Goal: Task Accomplishment & Management: Complete application form

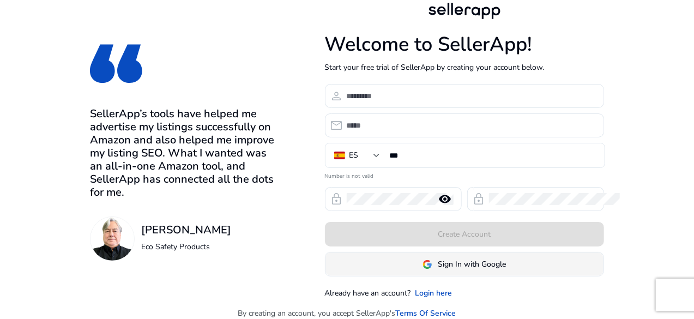
click at [522, 274] on span at bounding box center [464, 264] width 278 height 26
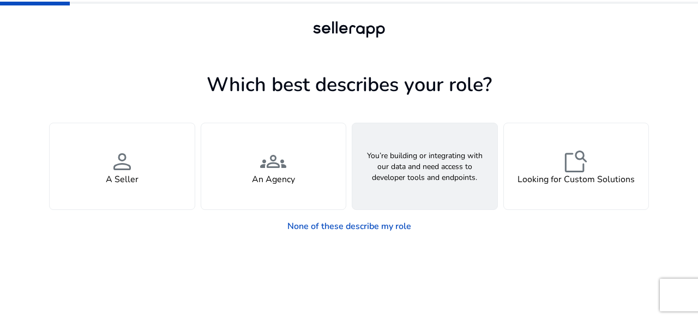
click at [438, 167] on div "webhook API Solutions" at bounding box center [424, 166] width 145 height 86
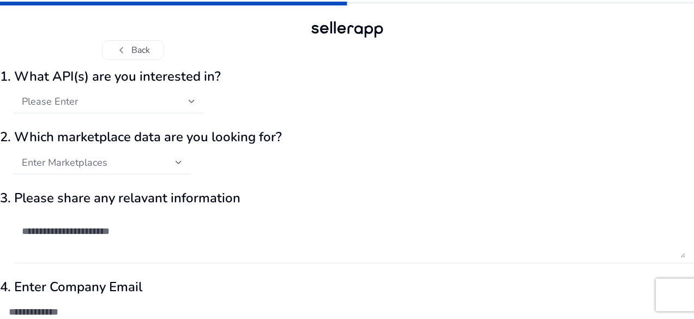
scroll to position [54, 0]
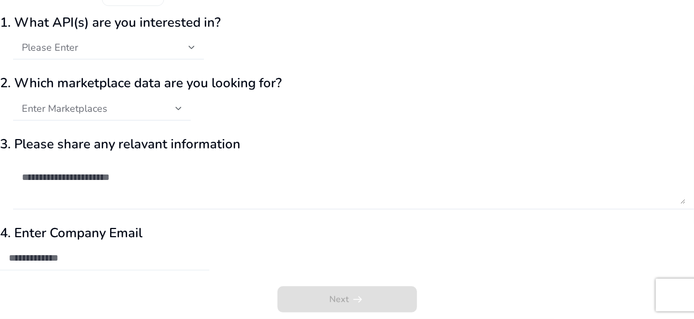
click at [138, 260] on input "email" at bounding box center [105, 258] width 192 height 12
type input "**********"
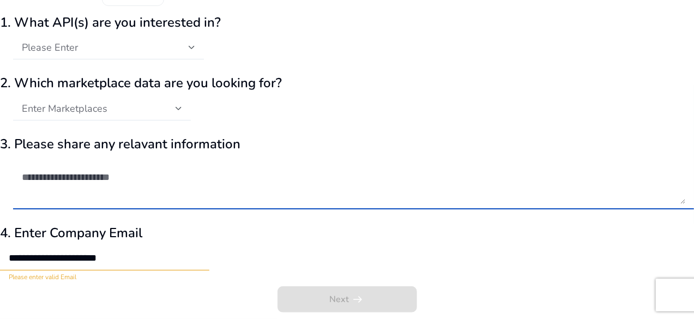
click at [171, 196] on textarea at bounding box center [353, 182] width 663 height 41
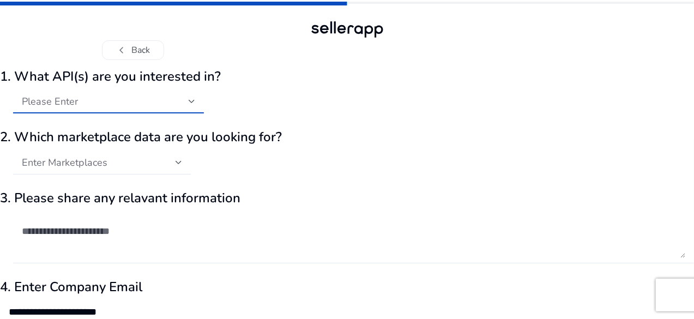
click at [189, 96] on div "Please Enter" at bounding box center [105, 101] width 167 height 12
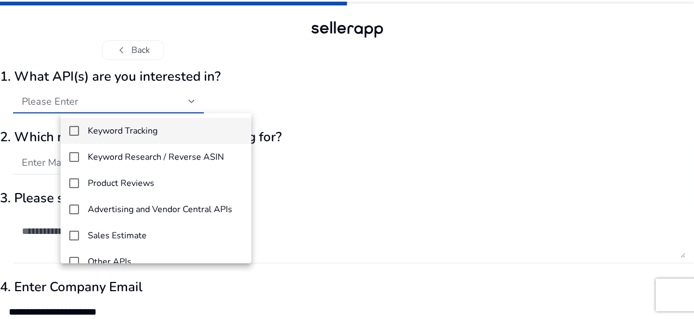
click at [136, 135] on h4 "Keyword Tracking" at bounding box center [123, 131] width 70 height 10
click at [256, 199] on div at bounding box center [347, 159] width 694 height 319
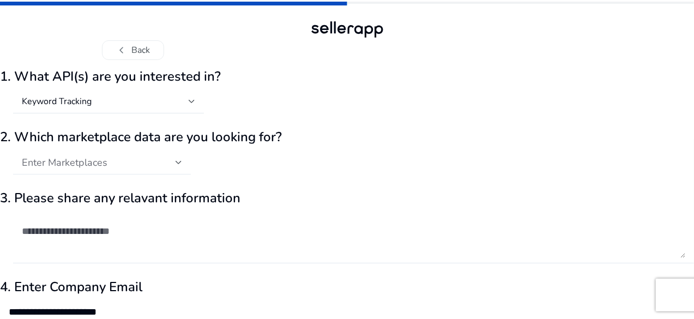
click at [182, 172] on div "Enter Marketplaces" at bounding box center [102, 162] width 160 height 24
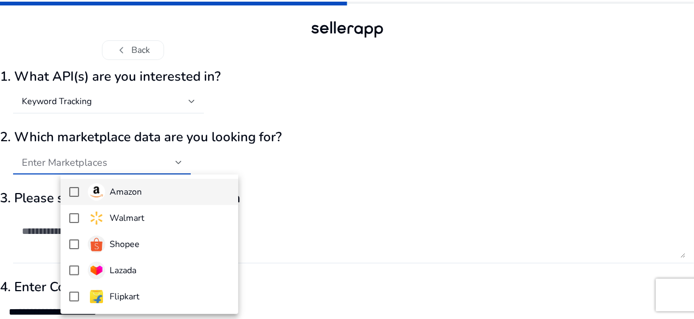
click at [204, 163] on div at bounding box center [347, 159] width 694 height 319
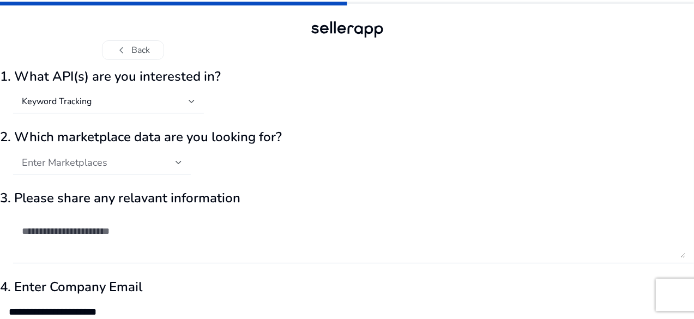
click at [176, 163] on div "Enter Marketplaces" at bounding box center [99, 162] width 154 height 12
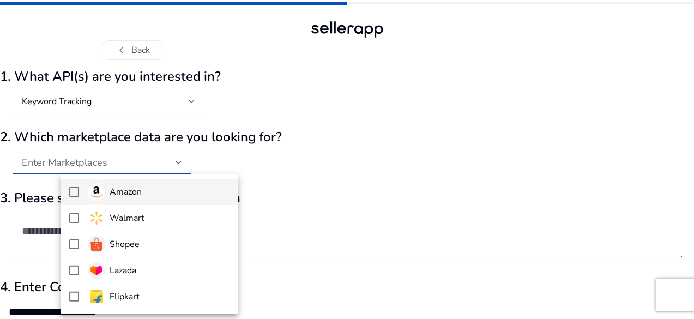
click at [157, 188] on span "Amazon" at bounding box center [159, 191] width 142 height 17
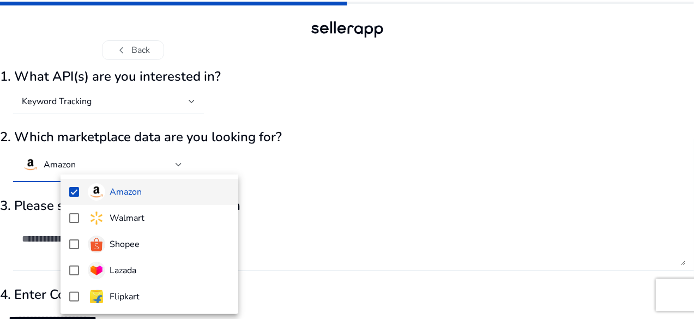
click at [0, 210] on div at bounding box center [347, 159] width 694 height 319
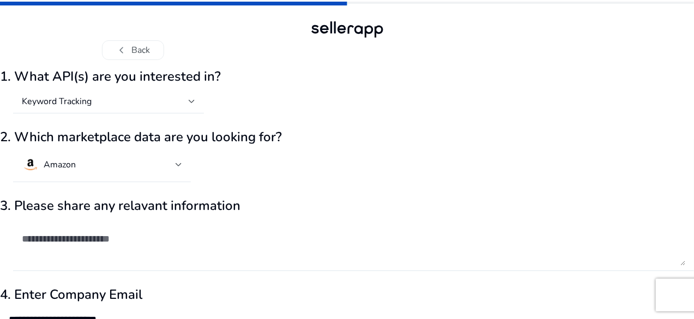
scroll to position [62, 0]
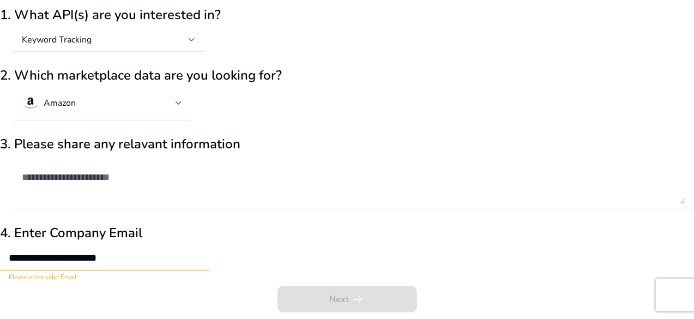
click at [135, 180] on textarea at bounding box center [353, 182] width 663 height 41
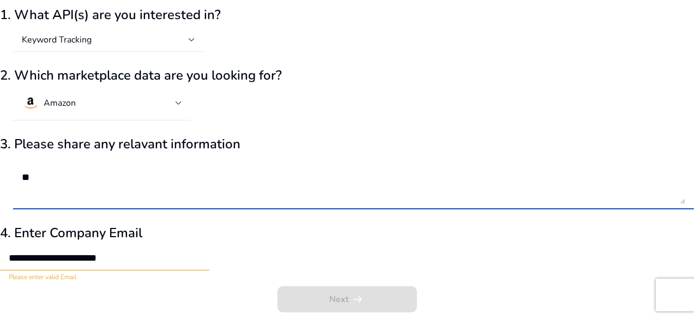
type textarea "*"
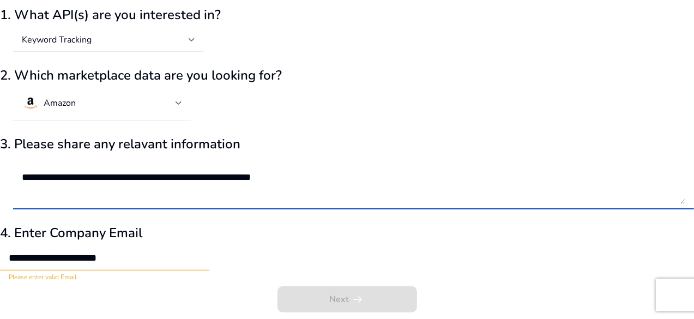
type textarea "**********"
click at [201, 255] on input "**********" at bounding box center [105, 258] width 192 height 12
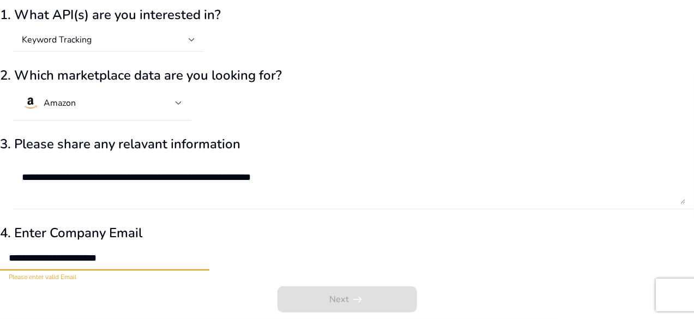
scroll to position [0, 0]
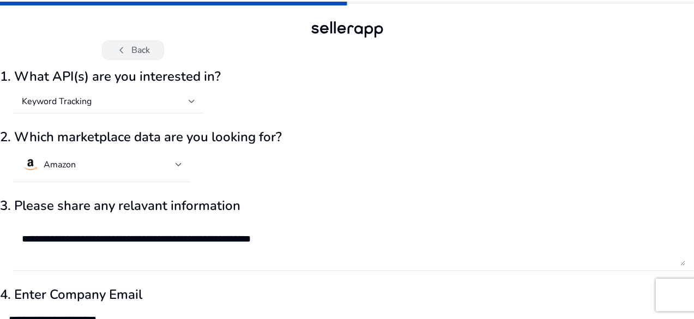
click at [159, 59] on button "chevron_left Back" at bounding box center [133, 50] width 62 height 20
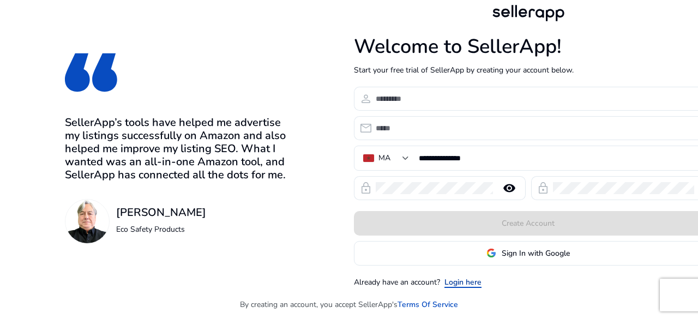
click at [464, 280] on link "Login here" at bounding box center [462, 281] width 37 height 11
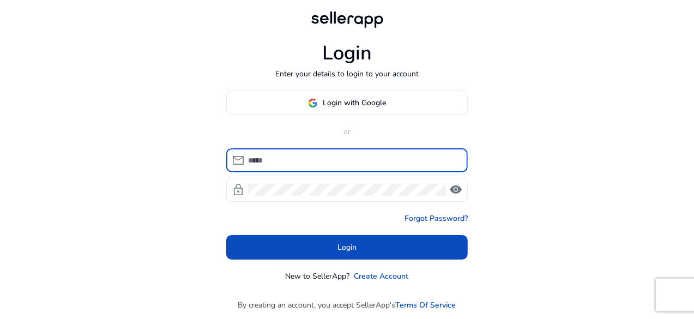
click at [344, 158] on input at bounding box center [353, 160] width 211 height 12
type input "*"
click at [329, 102] on span "Login with Google" at bounding box center [354, 102] width 63 height 11
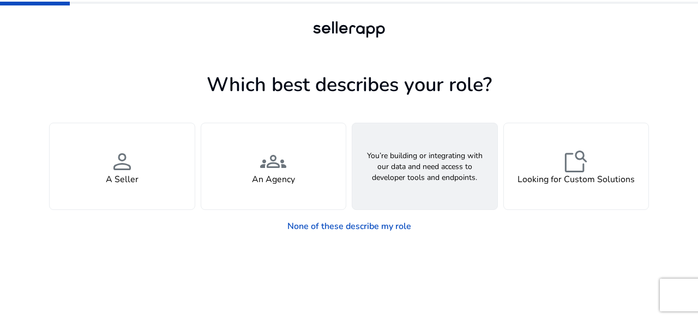
click at [416, 178] on h4 "API Solutions" at bounding box center [424, 179] width 54 height 10
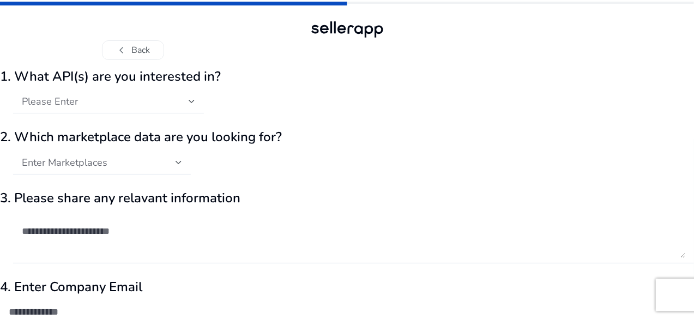
click at [234, 203] on h2 "3. Please share any relavant information" at bounding box center [347, 198] width 694 height 16
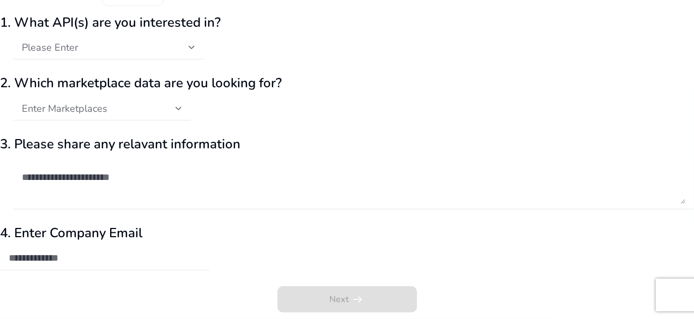
click at [137, 247] on div at bounding box center [105, 258] width 192 height 24
click at [142, 259] on input "email" at bounding box center [105, 258] width 192 height 12
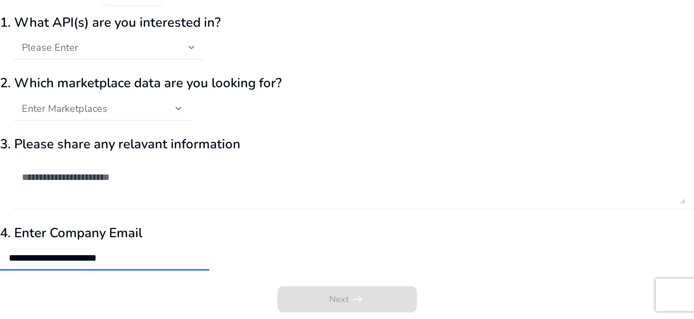
click at [150, 173] on textarea at bounding box center [353, 182] width 663 height 41
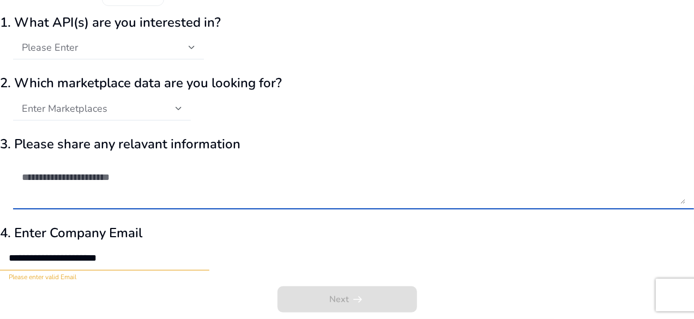
click at [170, 257] on input "**********" at bounding box center [105, 258] width 192 height 12
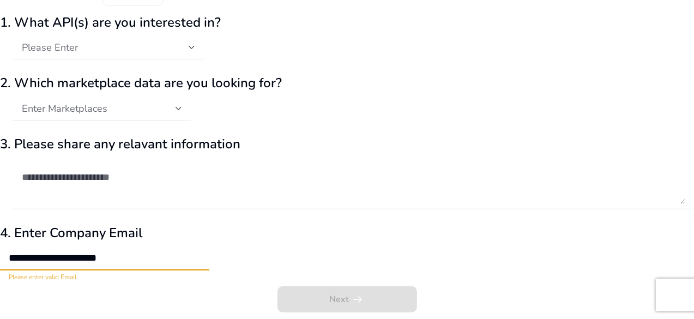
click at [160, 192] on textarea at bounding box center [353, 182] width 663 height 41
click at [107, 107] on span "Enter Marketplaces" at bounding box center [65, 108] width 86 height 13
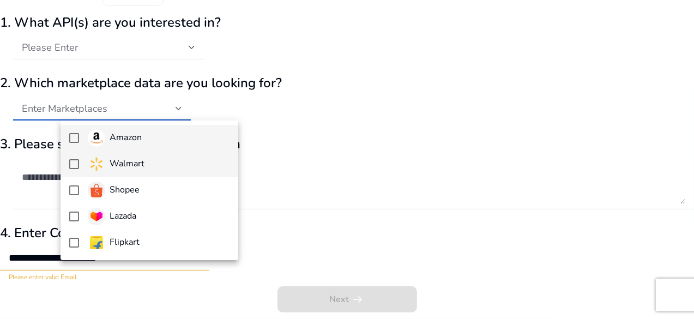
click at [160, 161] on span "Walmart" at bounding box center [159, 163] width 142 height 17
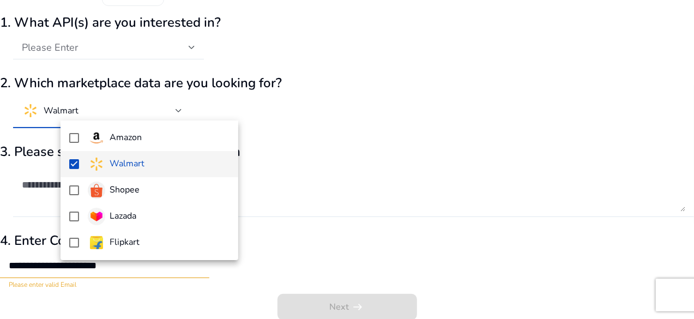
click at [146, 110] on div at bounding box center [347, 159] width 694 height 319
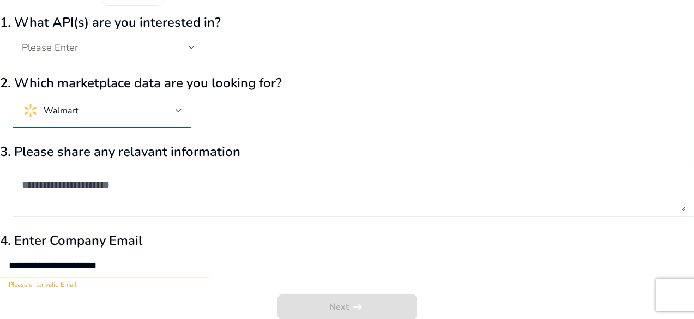
click at [132, 108] on mat-select-trigger "Walmart" at bounding box center [99, 110] width 154 height 17
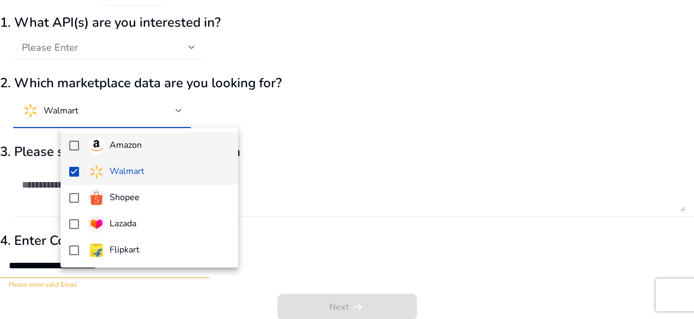
click at [80, 140] on mat-option "Amazon" at bounding box center [150, 145] width 178 height 26
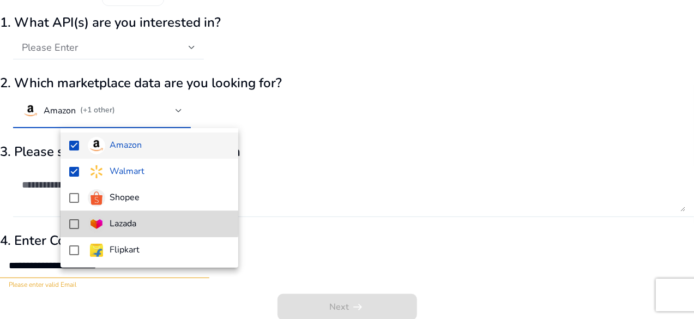
click at [109, 211] on mat-option "Lazada" at bounding box center [150, 224] width 178 height 26
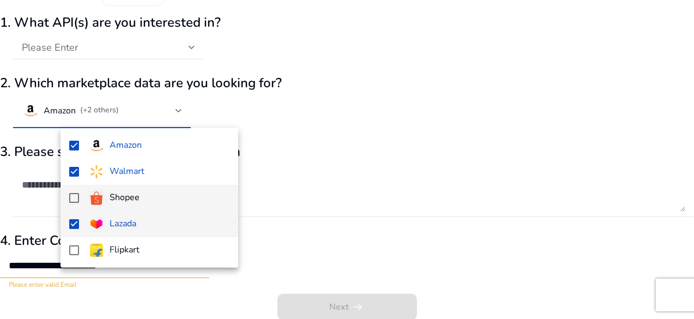
click at [112, 198] on h4 "Shopee" at bounding box center [125, 197] width 30 height 10
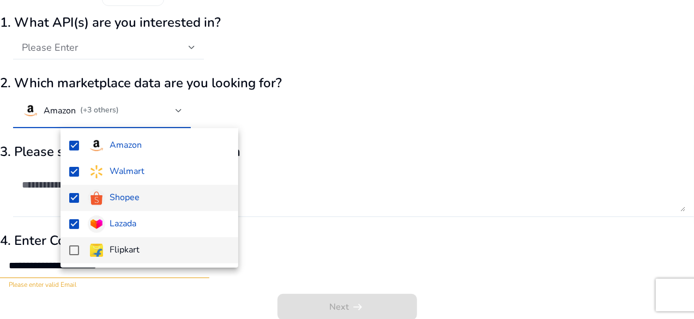
click at [128, 245] on h4 "Flipkart" at bounding box center [125, 250] width 30 height 10
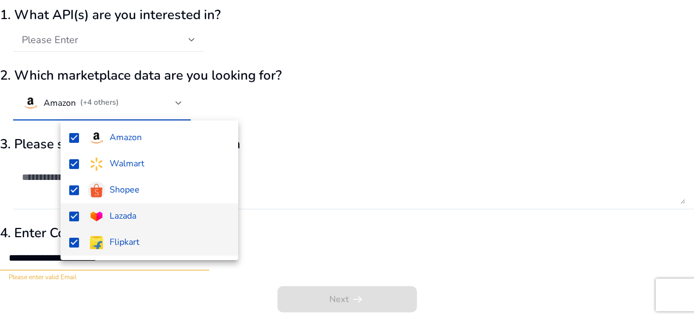
scroll to position [0, 0]
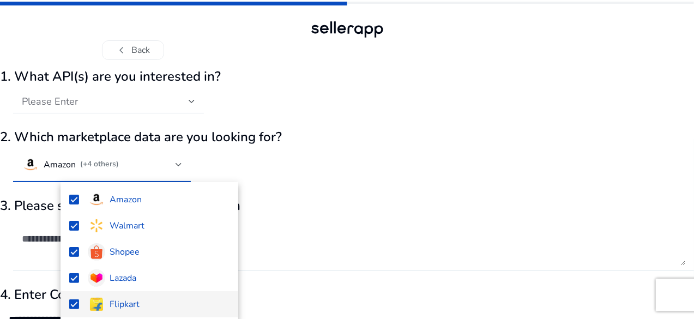
click at [133, 89] on div at bounding box center [347, 159] width 694 height 319
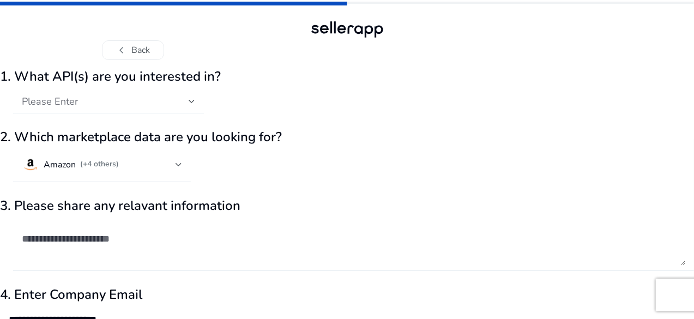
click at [138, 98] on div "Please Enter" at bounding box center [105, 101] width 167 height 12
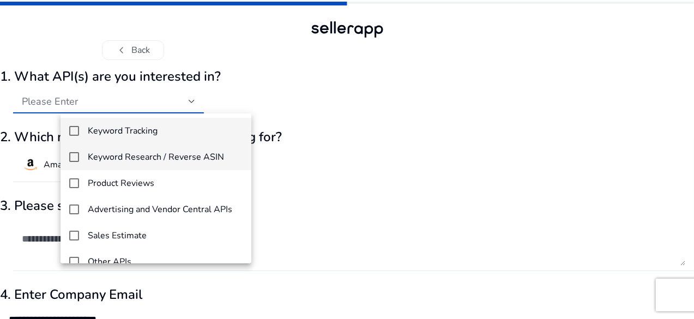
click at [132, 148] on mat-option "Keyword Research / Reverse ASIN" at bounding box center [156, 157] width 191 height 26
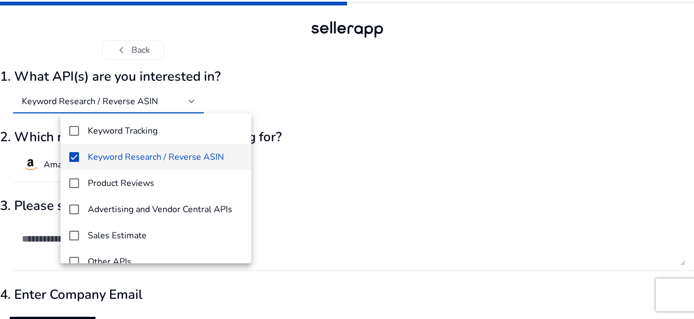
click at [9, 188] on div at bounding box center [347, 159] width 694 height 319
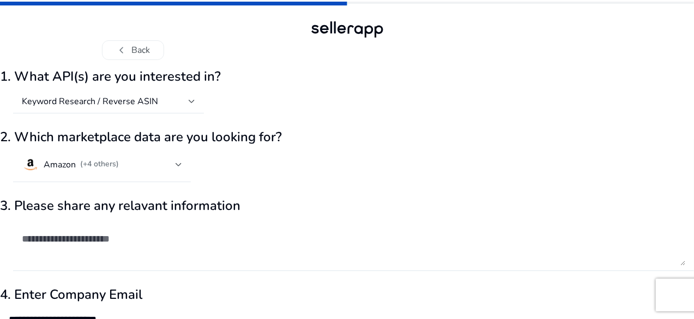
scroll to position [62, 0]
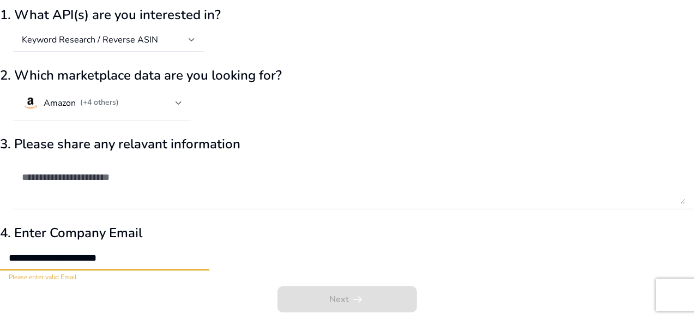
click at [196, 252] on input "**********" at bounding box center [105, 258] width 192 height 12
click at [331, 234] on h2 "4. Enter Company Email" at bounding box center [347, 233] width 694 height 16
click at [348, 297] on div "Next arrow_right_alt" at bounding box center [347, 302] width 694 height 33
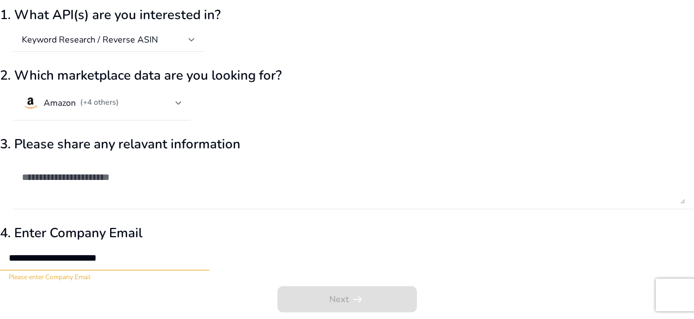
click at [201, 253] on input "**********" at bounding box center [105, 258] width 192 height 12
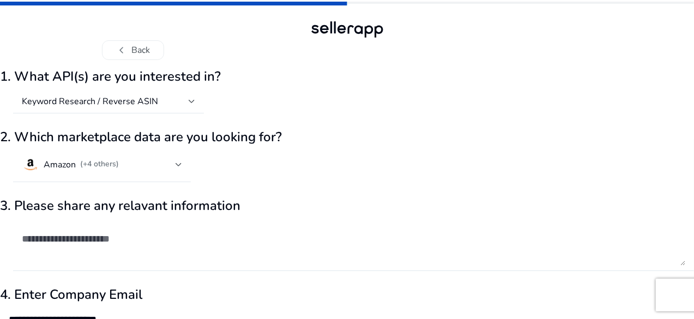
click at [334, 22] on div at bounding box center [347, 30] width 78 height 22
click at [158, 96] on h4 "Keyword Research / Reverse ASIN" at bounding box center [90, 101] width 136 height 11
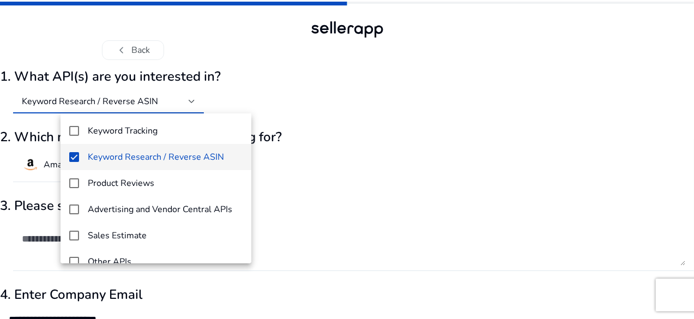
click at [223, 34] on div at bounding box center [347, 159] width 694 height 319
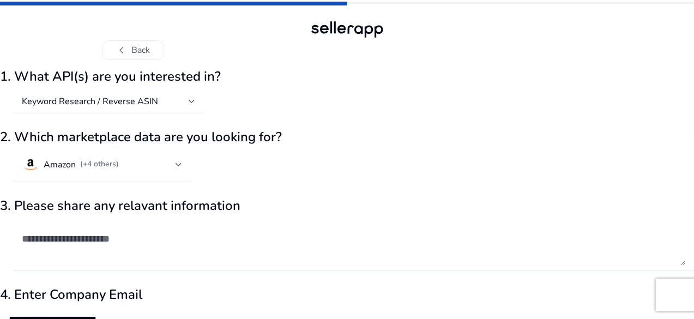
scroll to position [62, 0]
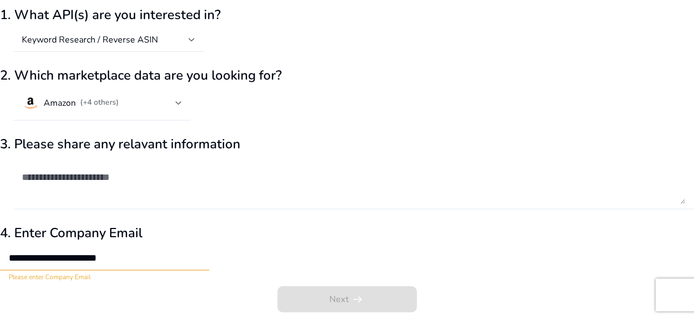
click at [125, 177] on textarea at bounding box center [353, 182] width 663 height 41
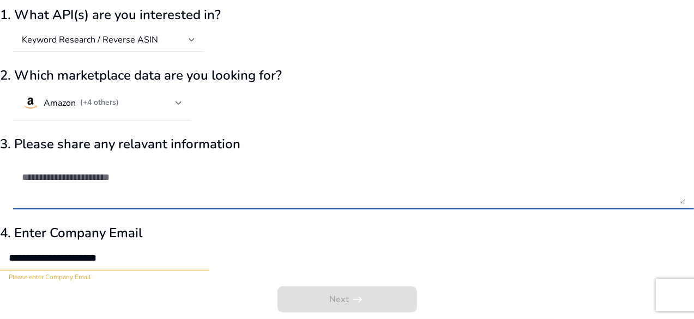
click at [197, 262] on input "**********" at bounding box center [105, 258] width 192 height 12
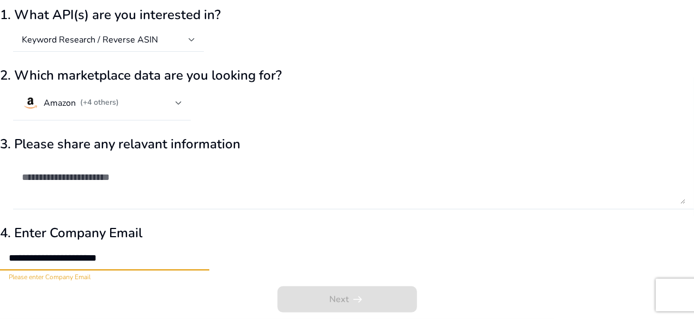
type input "**********"
click at [201, 262] on input "**********" at bounding box center [105, 258] width 192 height 12
click at [324, 289] on div "Next arrow_right_alt" at bounding box center [347, 302] width 694 height 33
click at [360, 305] on div "Next arrow_right_alt" at bounding box center [347, 302] width 694 height 33
click at [178, 187] on textarea at bounding box center [353, 182] width 663 height 41
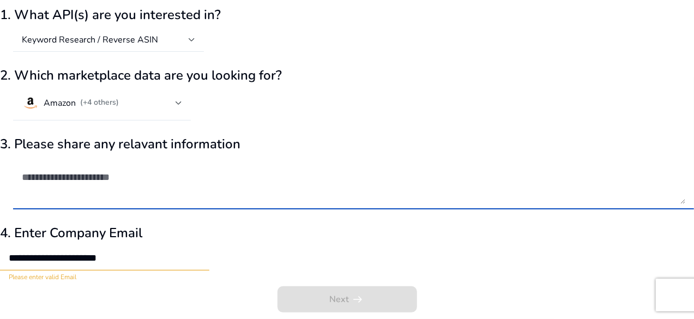
click at [153, 187] on textarea at bounding box center [353, 182] width 663 height 41
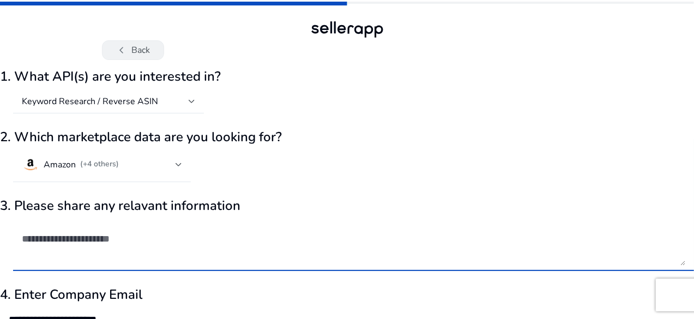
click at [129, 57] on button "chevron_left Back" at bounding box center [133, 50] width 62 height 20
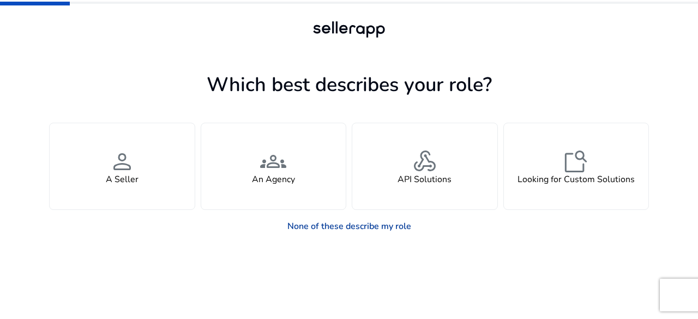
click at [328, 220] on link "None of these describe my role" at bounding box center [349, 226] width 141 height 22
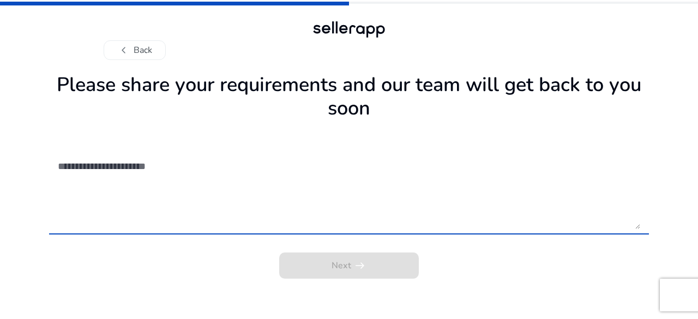
click at [331, 222] on textarea at bounding box center [349, 190] width 582 height 77
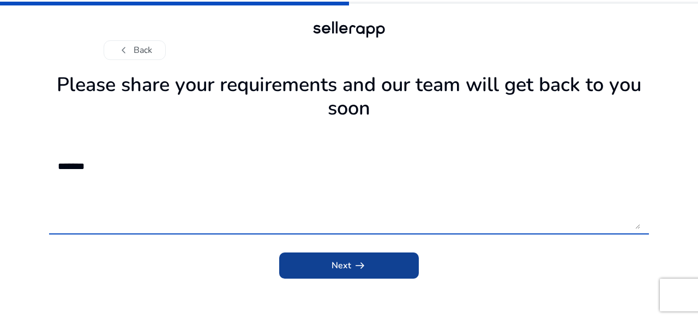
type textarea "*******"
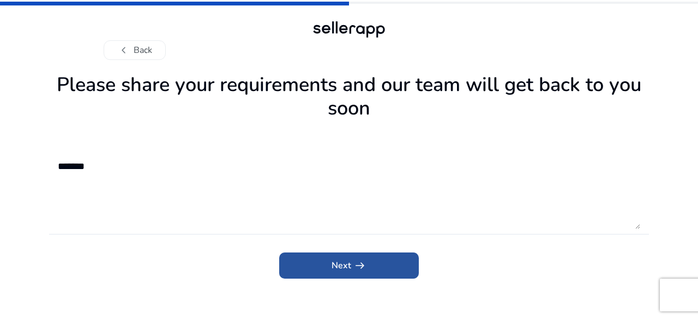
click at [360, 275] on span "submit" at bounding box center [349, 265] width 140 height 26
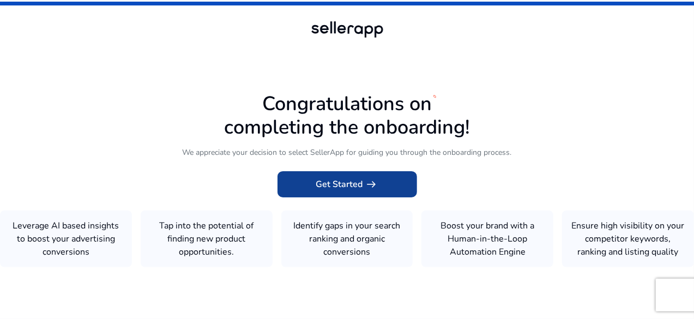
click at [352, 183] on span "Get Started arrow_right_alt" at bounding box center [347, 184] width 62 height 13
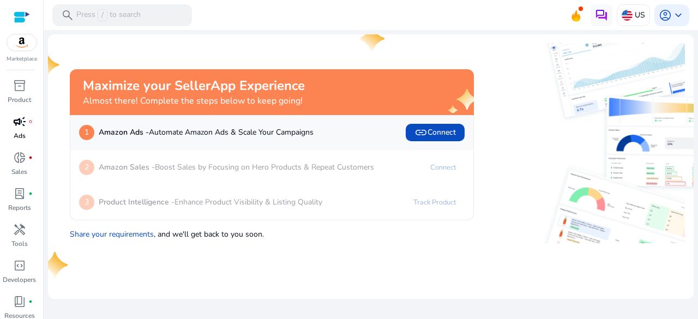
click at [15, 125] on span "campaign" at bounding box center [19, 121] width 13 height 13
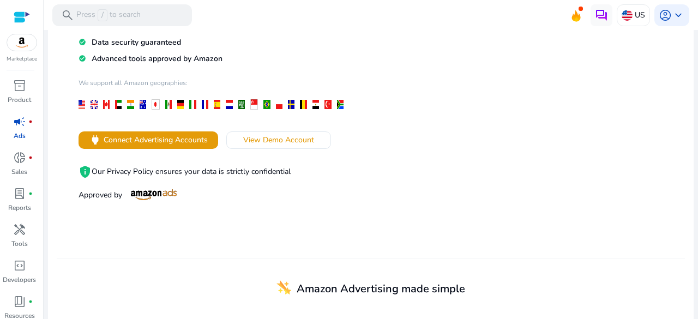
scroll to position [161, 0]
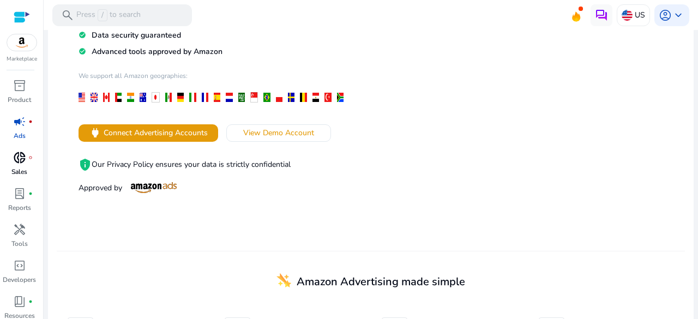
click at [27, 161] on div "donut_small fiber_manual_record" at bounding box center [19, 157] width 31 height 17
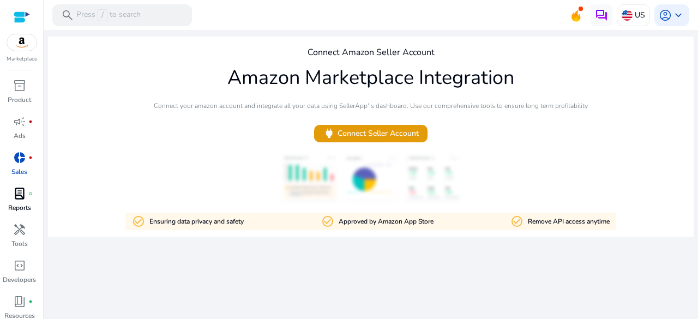
click at [19, 190] on span "lab_profile" at bounding box center [19, 193] width 13 height 13
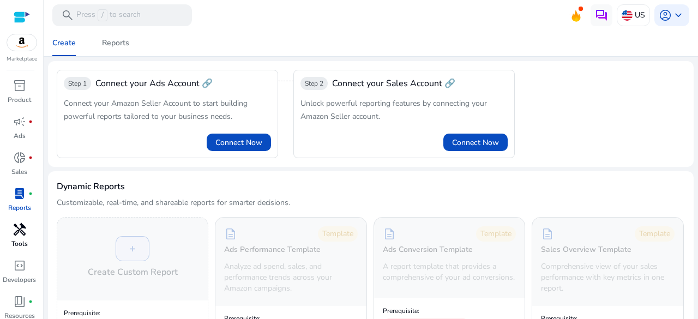
scroll to position [40, 0]
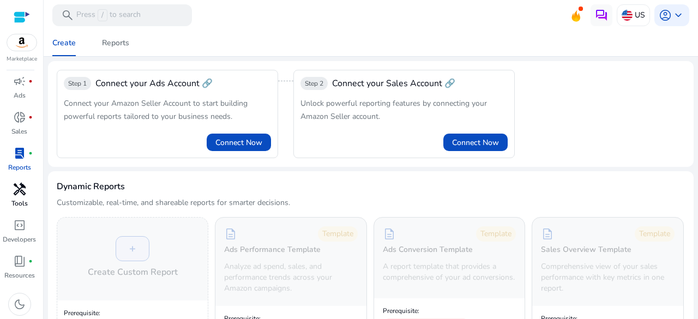
click at [19, 195] on span "handyman" at bounding box center [19, 189] width 13 height 13
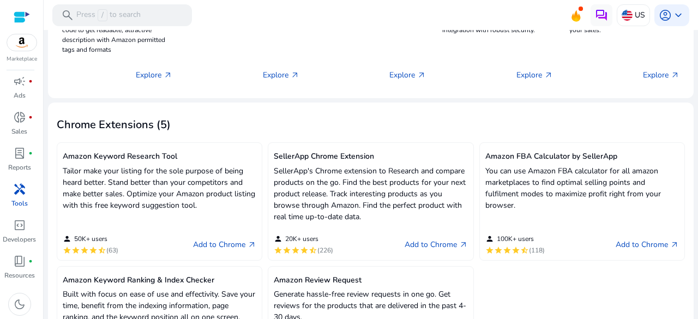
scroll to position [421, 0]
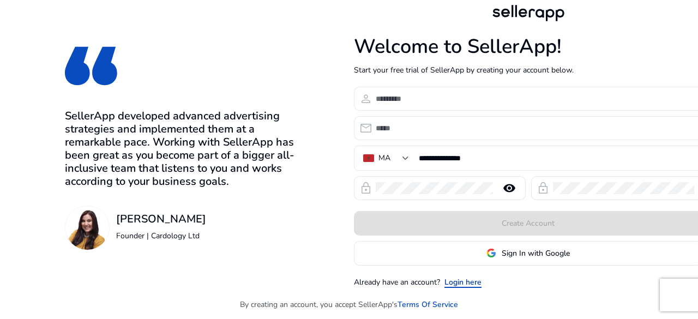
click at [460, 283] on link "Login here" at bounding box center [462, 281] width 37 height 11
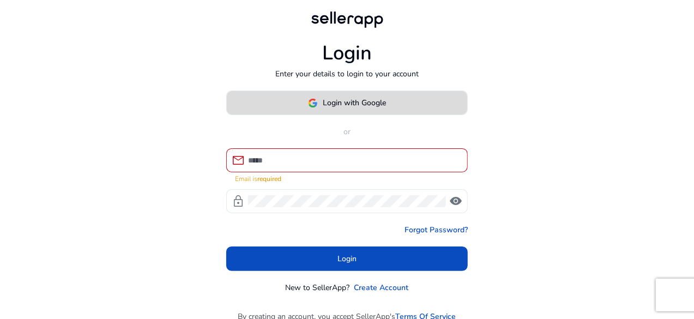
click at [347, 107] on span "Login with Google" at bounding box center [354, 102] width 63 height 11
